Goal: Task Accomplishment & Management: Manage account settings

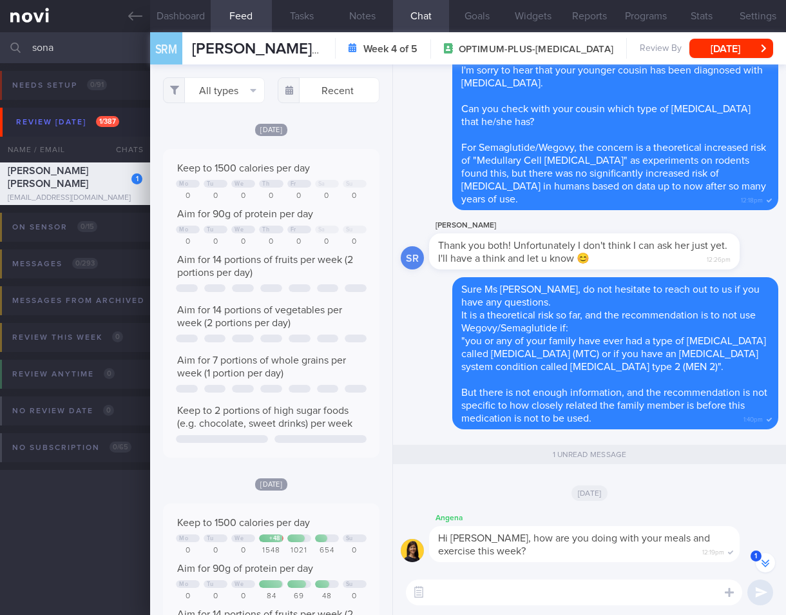
select select "7"
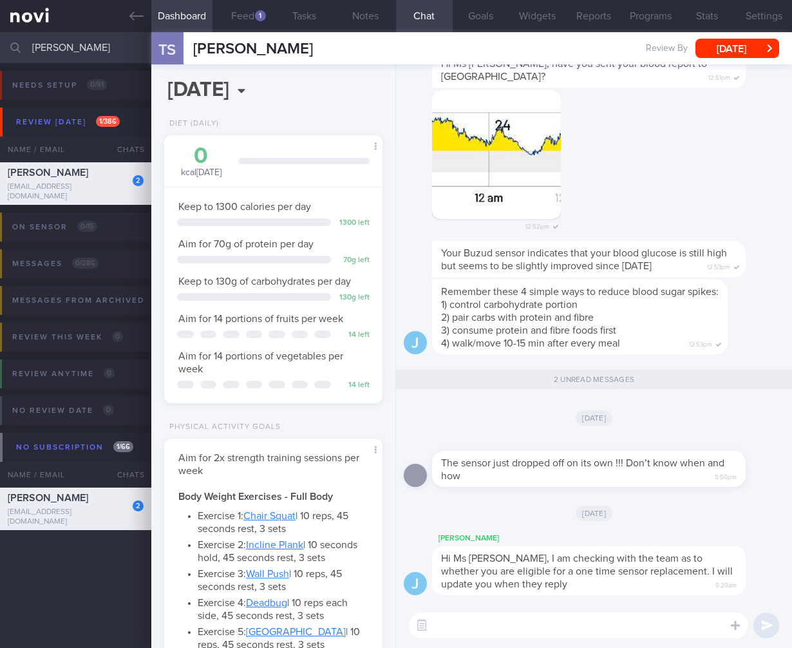
select select "4"
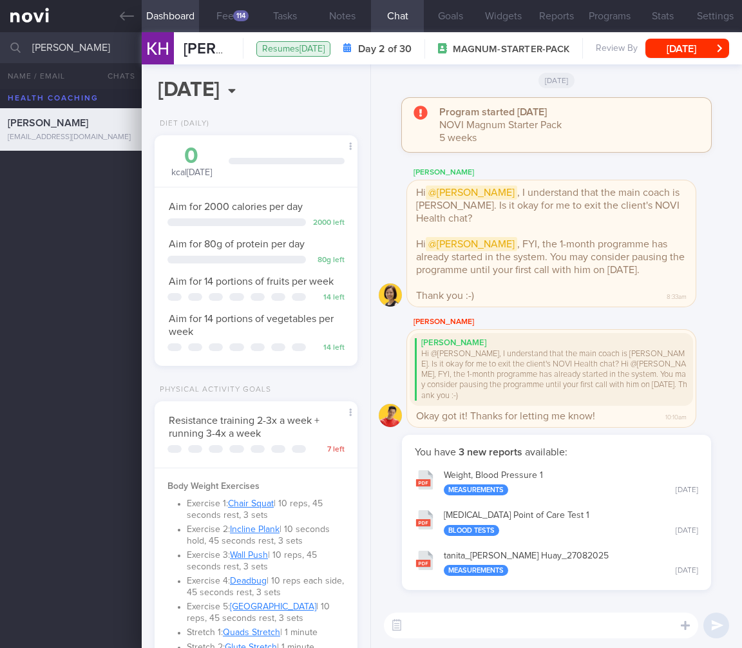
select select "7"
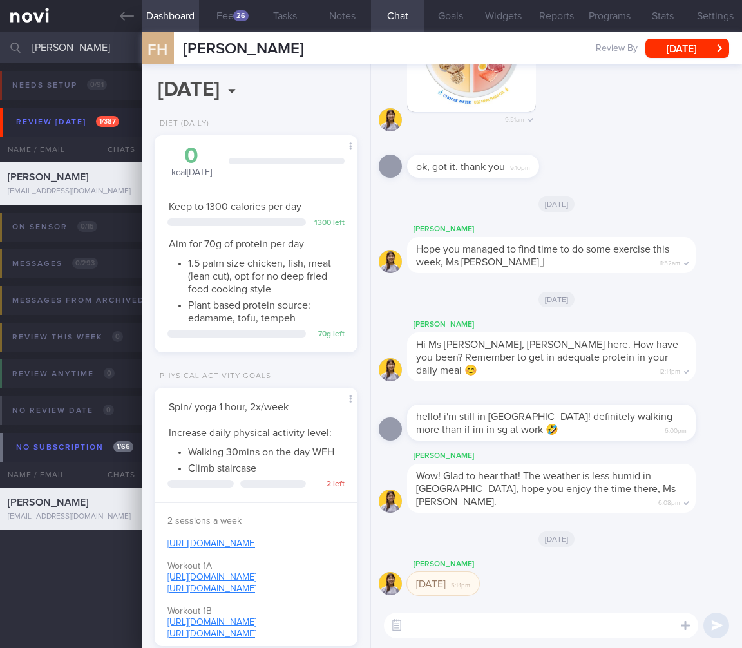
select select "7"
drag, startPoint x: -60, startPoint y: 42, endPoint x: -171, endPoint y: 24, distance: 112.8
click at [0, 24] on html "You are offline! Some functionality will be unavailable Patients New Users Coac…" at bounding box center [371, 324] width 742 height 648
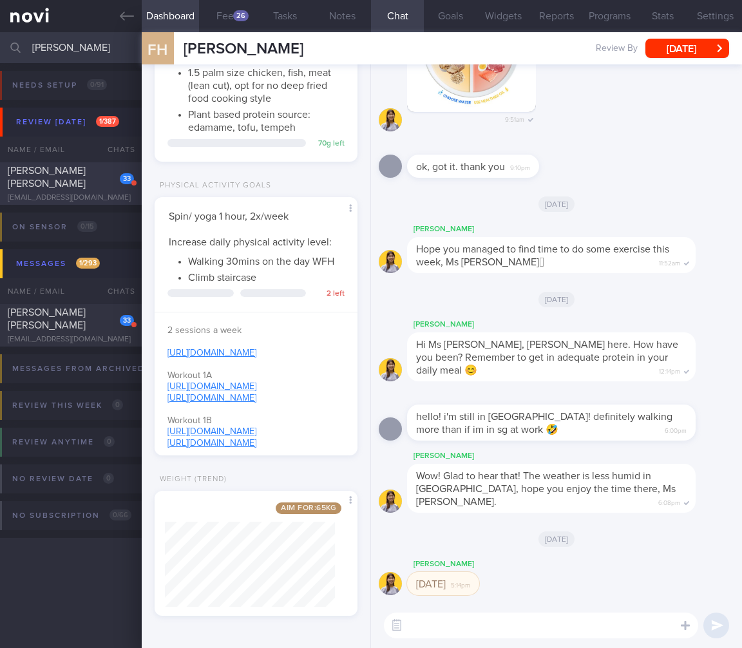
type input "jaime"
drag, startPoint x: 39, startPoint y: 172, endPoint x: 741, endPoint y: 74, distance: 709.0
click at [39, 172] on span "ZUNIGA MEJIA JAIME EDUARDO" at bounding box center [47, 177] width 78 height 23
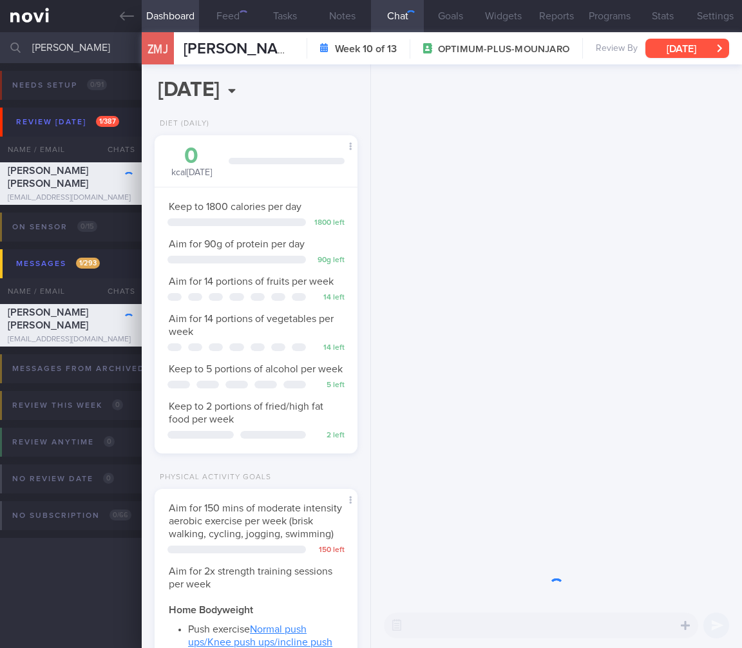
click at [698, 44] on button "Mon, 23 Jun" at bounding box center [688, 48] width 84 height 19
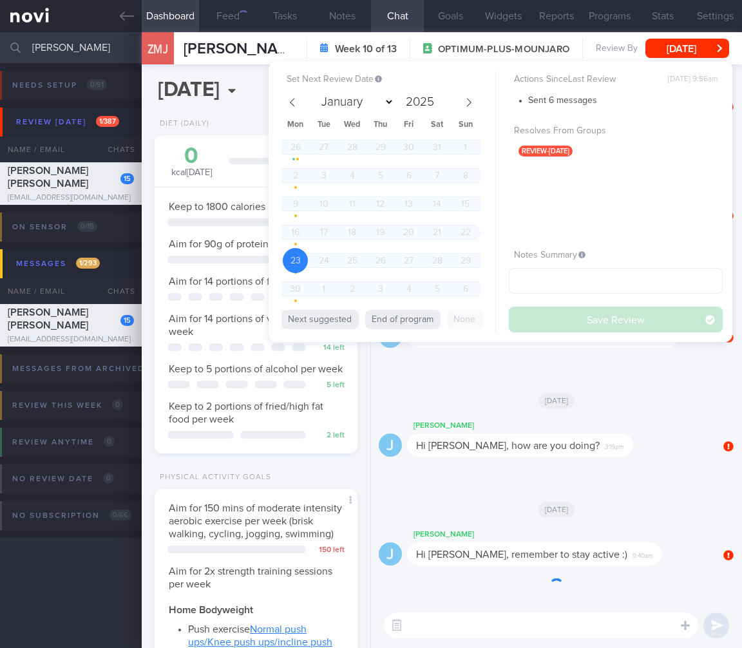
scroll to position [-1144, 0]
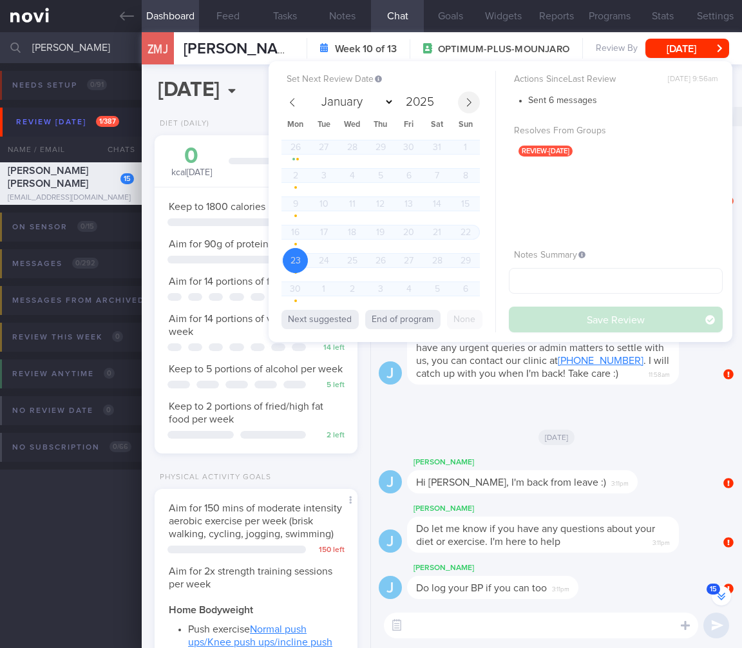
click at [475, 99] on span at bounding box center [469, 102] width 22 height 22
click at [470, 101] on icon at bounding box center [469, 102] width 5 height 8
select select "7"
click at [401, 260] on span "29" at bounding box center [408, 260] width 25 height 25
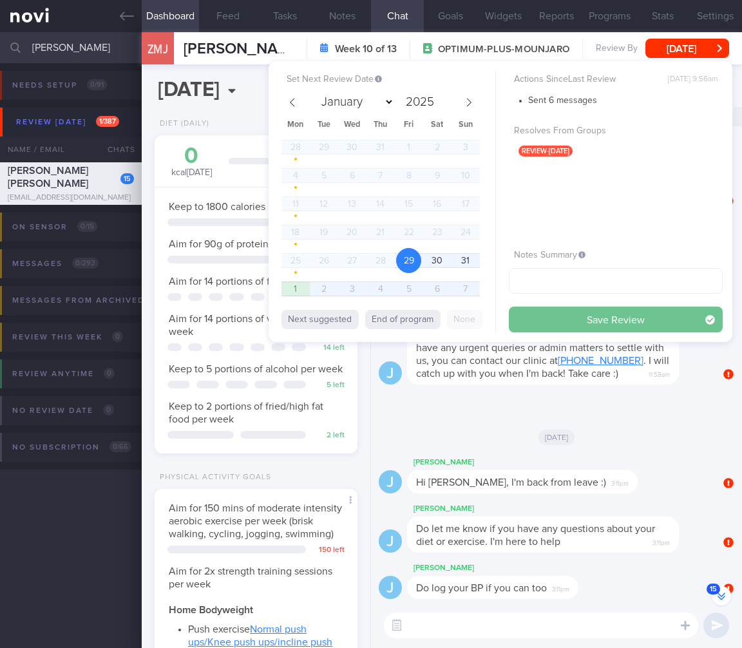
click at [588, 316] on button "Save Review" at bounding box center [616, 320] width 214 height 26
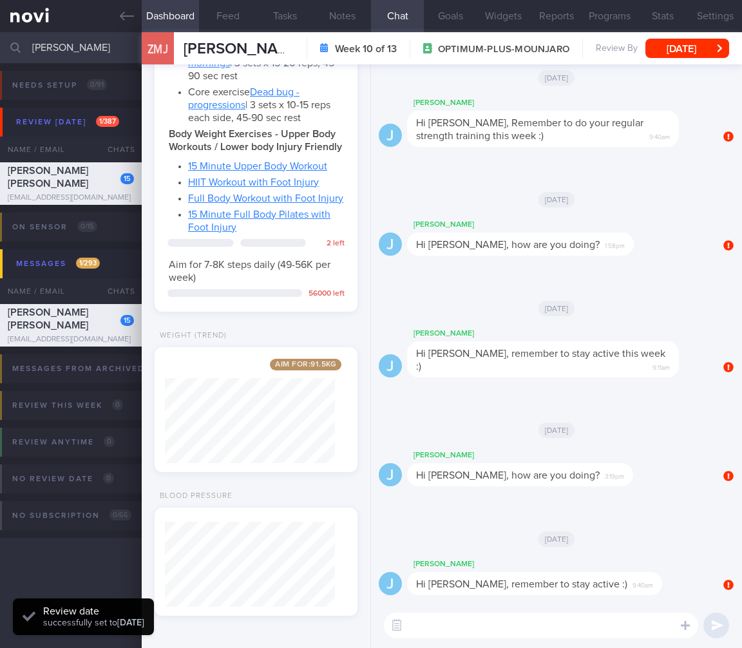
scroll to position [781, 0]
drag, startPoint x: 76, startPoint y: 50, endPoint x: -37, endPoint y: 38, distance: 114.0
click at [0, 38] on html "You are offline! Some functionality will be unavailable Patients New Users Coac…" at bounding box center [371, 324] width 742 height 648
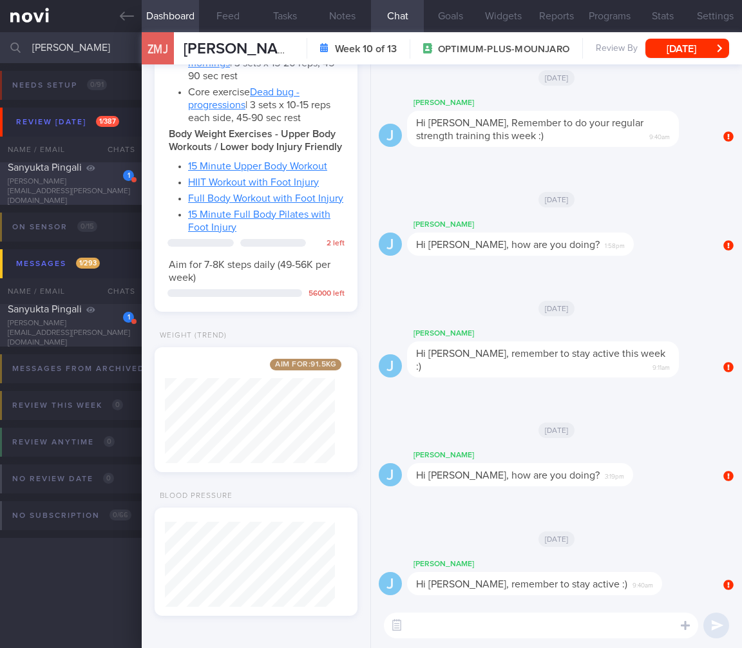
type input "pingal"
click at [89, 172] on div at bounding box center [90, 167] width 9 height 13
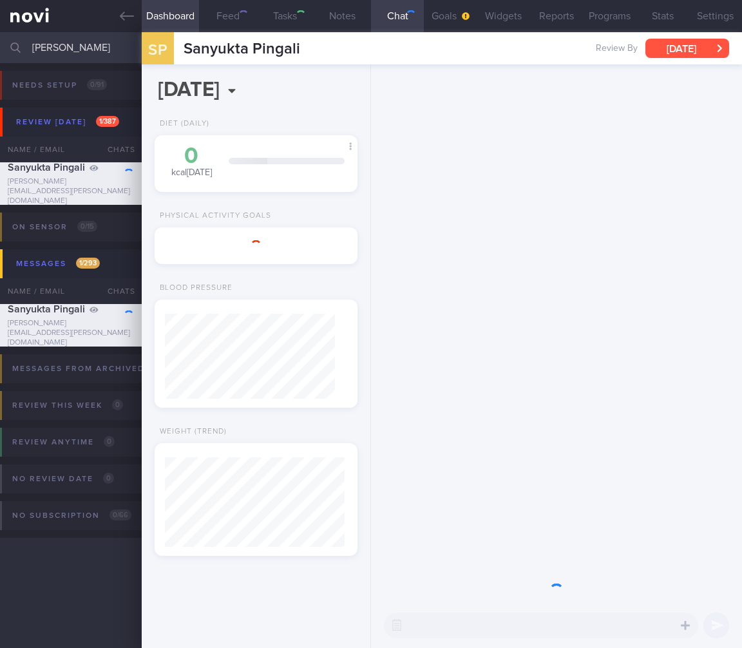
click at [669, 46] on button "Mon, 14 Jul" at bounding box center [688, 48] width 84 height 19
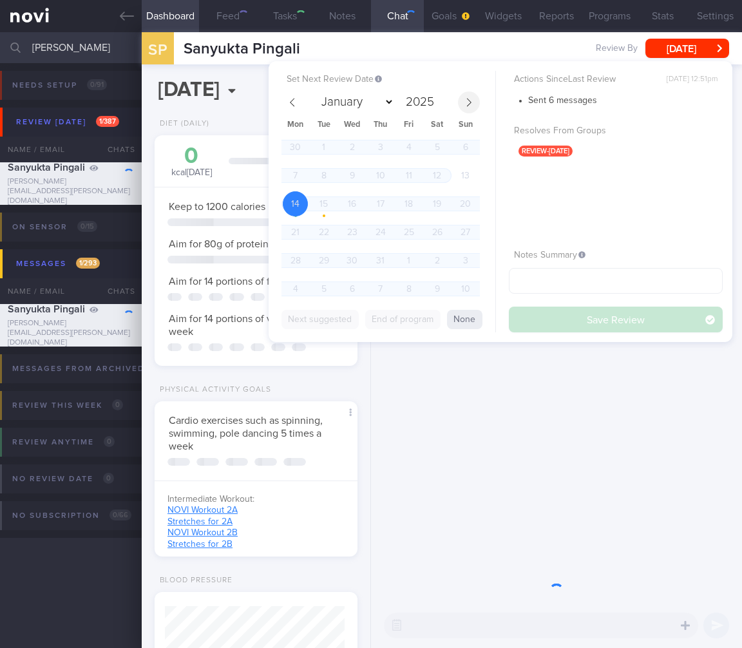
scroll to position [644161, 644095]
click at [472, 99] on icon at bounding box center [469, 102] width 9 height 9
select select "7"
click at [408, 258] on span "29" at bounding box center [408, 260] width 25 height 25
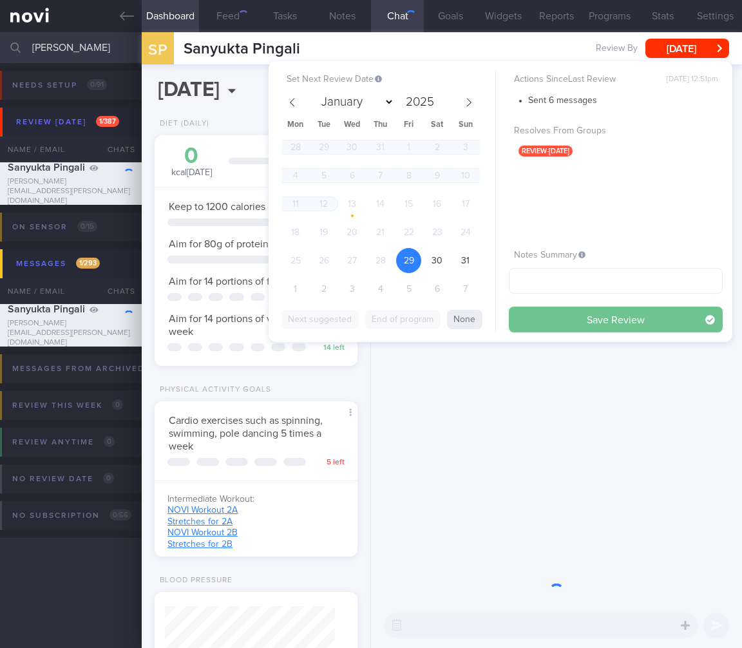
click at [593, 316] on button "Save Review" at bounding box center [616, 320] width 214 height 26
